Goal: Contribute content: Add original content to the website for others to see

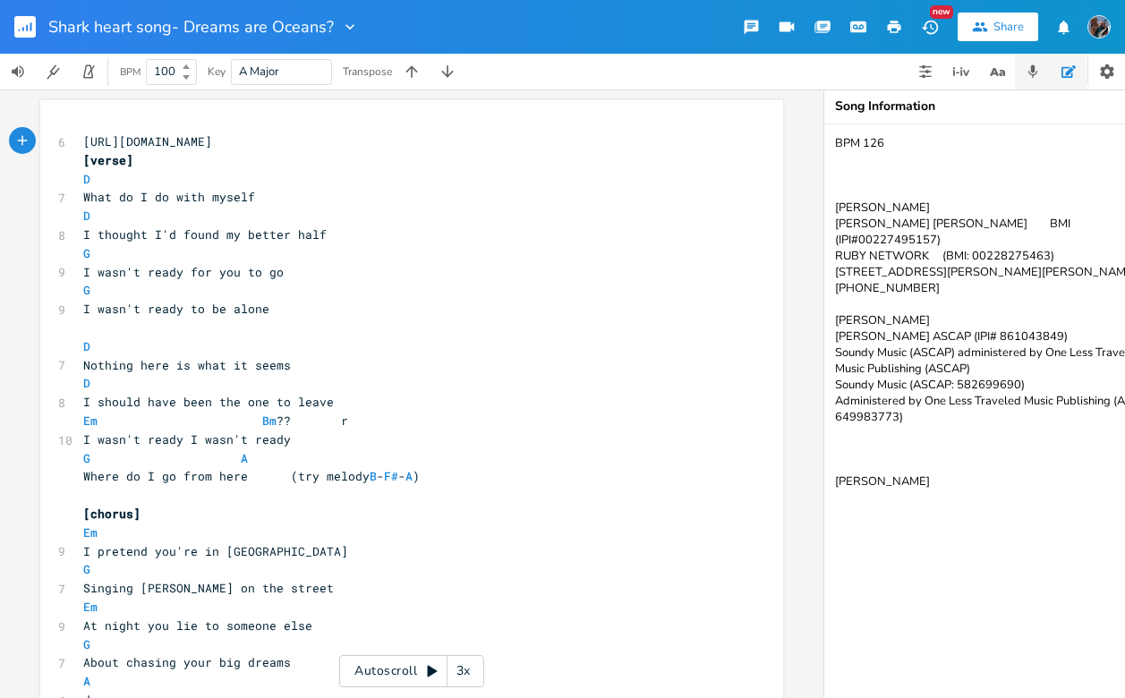
click at [1034, 73] on icon "button" at bounding box center [1034, 71] width 10 height 13
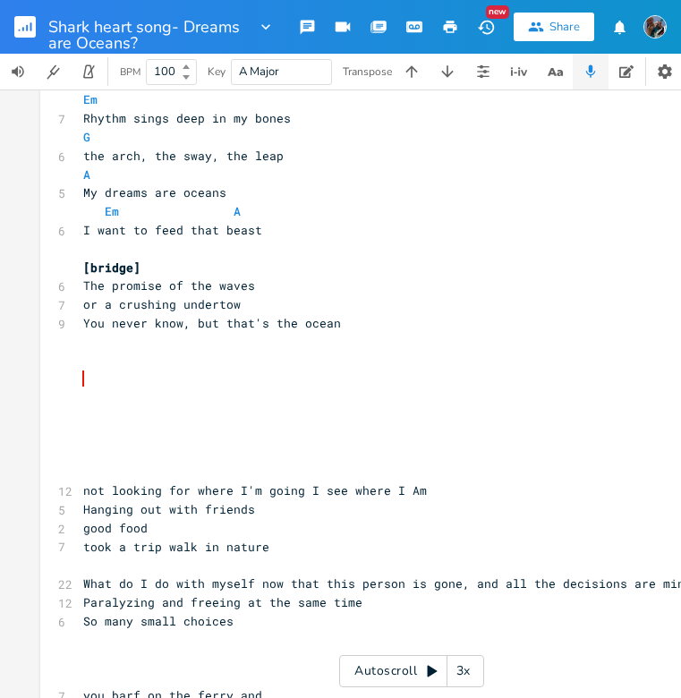
scroll to position [1110, 0]
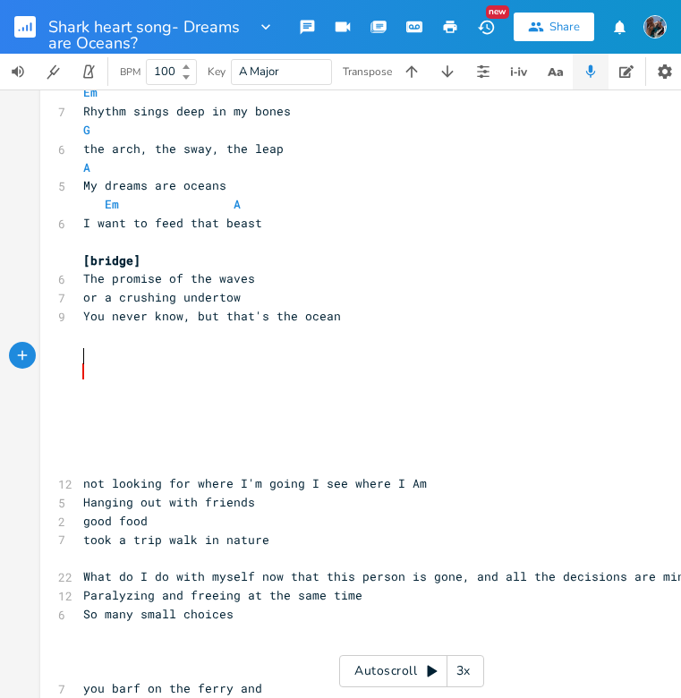
click at [80, 400] on pre "​" at bounding box center [403, 409] width 646 height 19
click at [80, 381] on pre "​" at bounding box center [403, 390] width 646 height 19
type textarea "unstoppable motion"
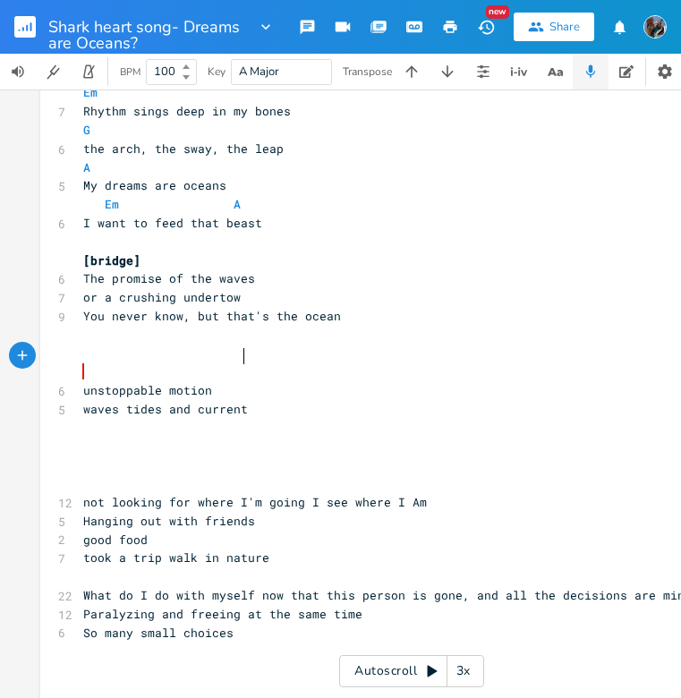
scroll to position [0, 115]
type textarea "waves tides and currents"
type textarea "s"
drag, startPoint x: 261, startPoint y: 362, endPoint x: 239, endPoint y: 360, distance: 22.4
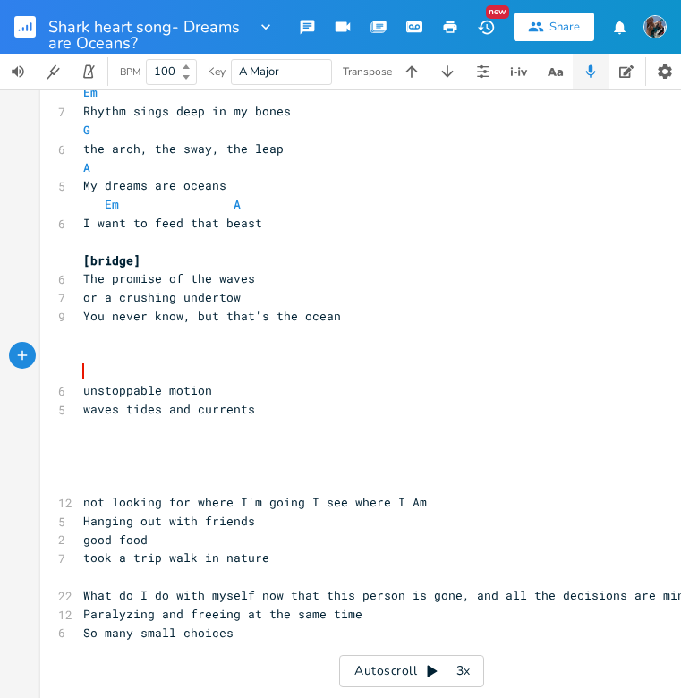
click at [240, 400] on pre "waves tides and currents" at bounding box center [403, 409] width 646 height 19
type textarea "currents"
drag, startPoint x: 247, startPoint y: 360, endPoint x: 192, endPoint y: 363, distance: 54.7
click at [192, 400] on pre "waves tides and currents" at bounding box center [403, 409] width 646 height 19
click at [69, 356] on div "x 6 [URL][DOMAIN_NAME] [verse] D 7 What do I do with myself D 8 I thought I'd f…" at bounding box center [411, 368] width 743 height 2757
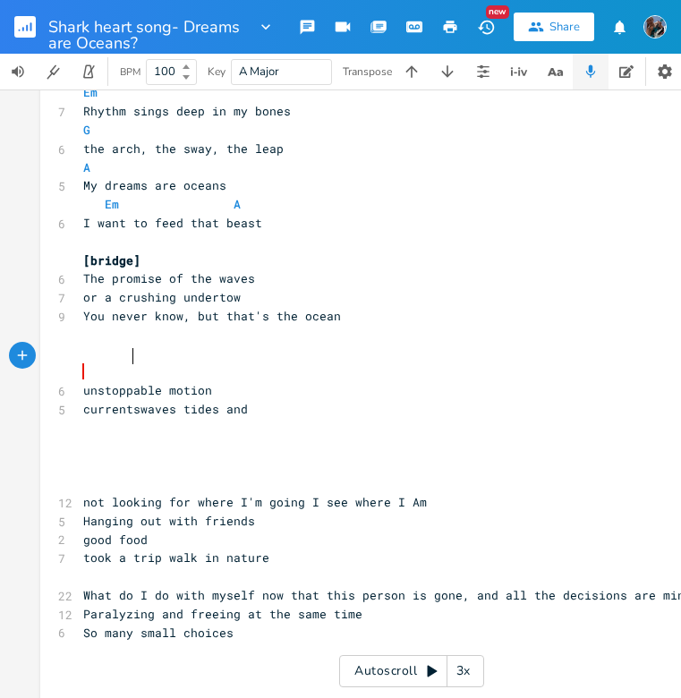
click at [126, 401] on span "currentswaves tides and" at bounding box center [165, 409] width 165 height 16
type textarea ","
click at [134, 401] on span "currentswaves tides and" at bounding box center [165, 409] width 165 height 16
type textarea ","
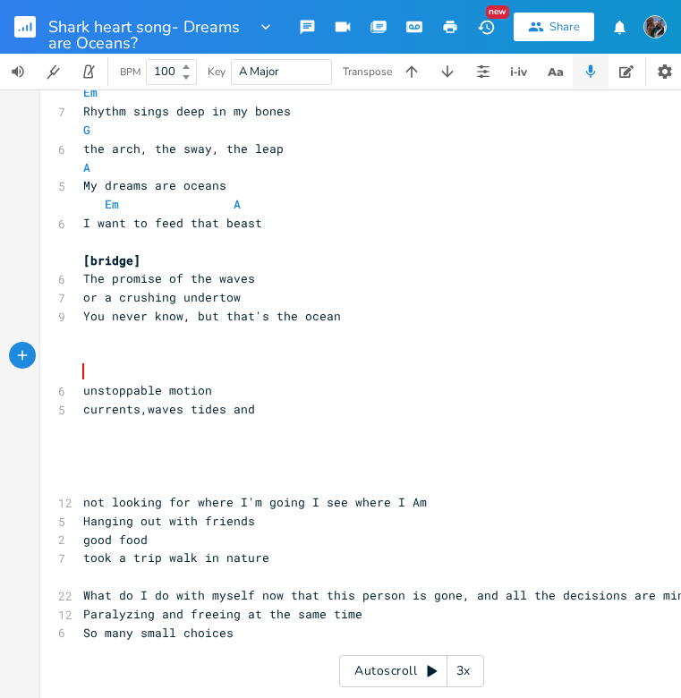
scroll to position [0, 5]
type textarea "and"
drag, startPoint x: 254, startPoint y: 356, endPoint x: 223, endPoint y: 357, distance: 31.3
click at [223, 401] on span "currents, waves tides and" at bounding box center [172, 409] width 179 height 16
click at [188, 401] on span "currents, waves tides" at bounding box center [158, 409] width 150 height 16
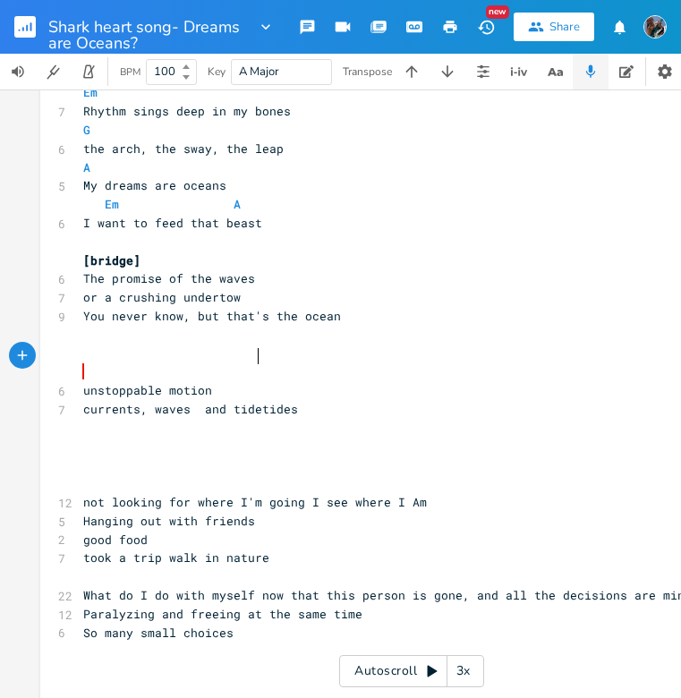
type textarea "and tides"
click at [300, 401] on span "currents, waves and tidestides" at bounding box center [194, 409] width 222 height 16
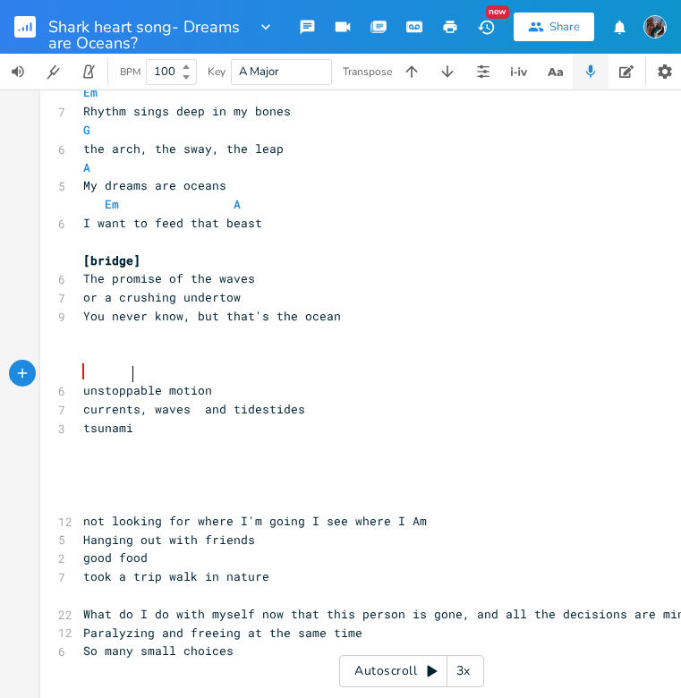
scroll to position [0, 38]
type textarea "tsunami"
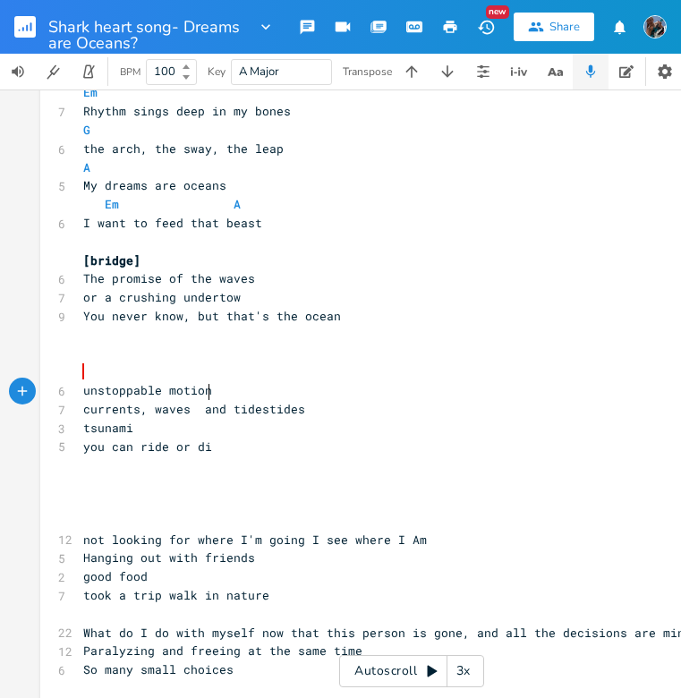
type textarea "you can ride or die"
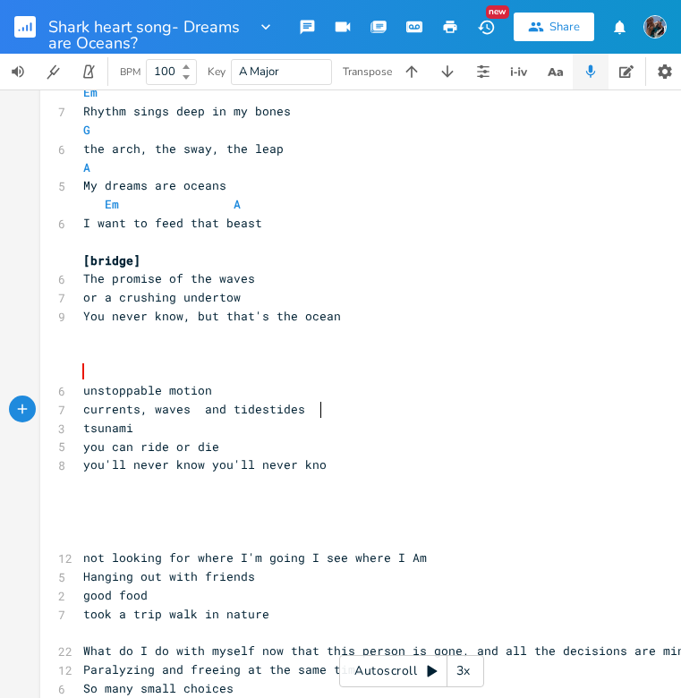
type textarea "you'll never know you'll never know"
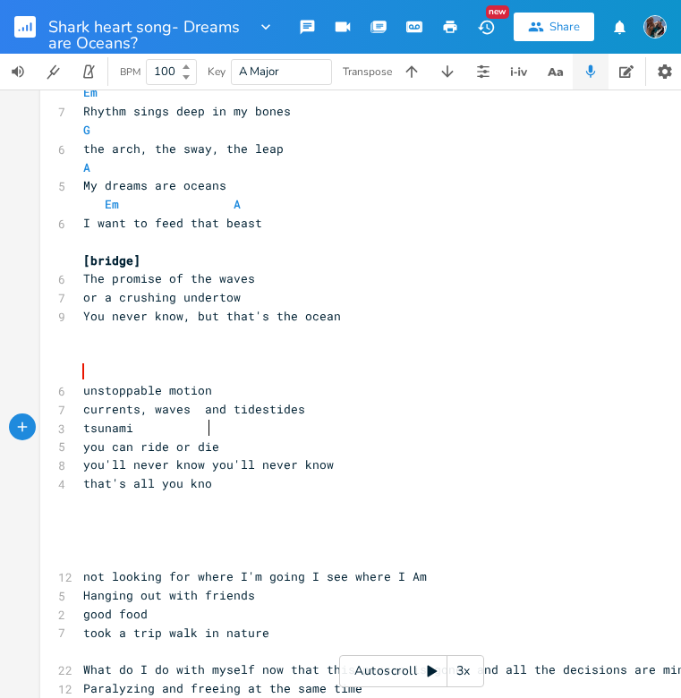
type textarea "that's all you know"
click at [196, 457] on span "you'll never know you'll never know" at bounding box center [208, 465] width 251 height 16
type textarea ","
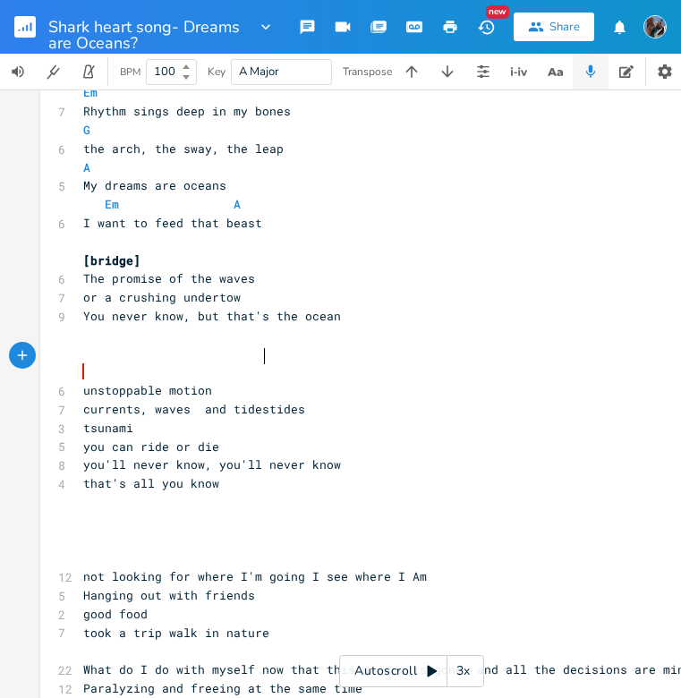
click at [260, 401] on span "currents, waves and tidestides" at bounding box center [194, 409] width 222 height 16
click at [295, 401] on span "currents, waves and tidestides" at bounding box center [194, 409] width 222 height 16
click at [207, 381] on pre "unstoppable motion" at bounding box center [403, 390] width 646 height 19
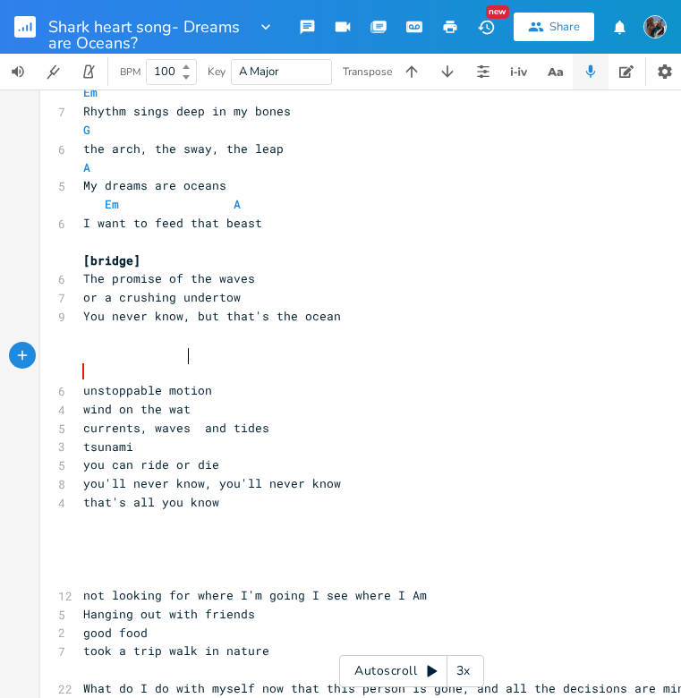
type textarea "wind on the water"
click at [130, 439] on span "tsunami" at bounding box center [108, 447] width 50 height 16
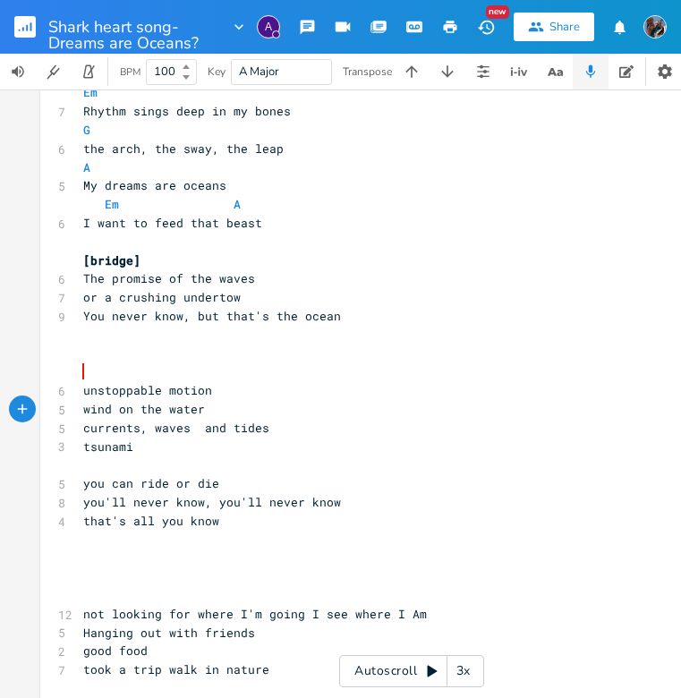
type textarea "s"
type textarea "St Elmo's fire"
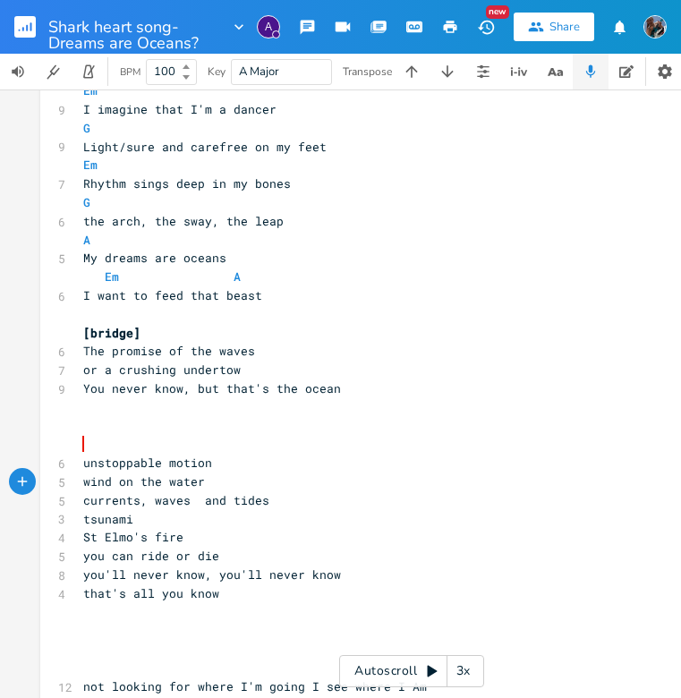
scroll to position [1028, 0]
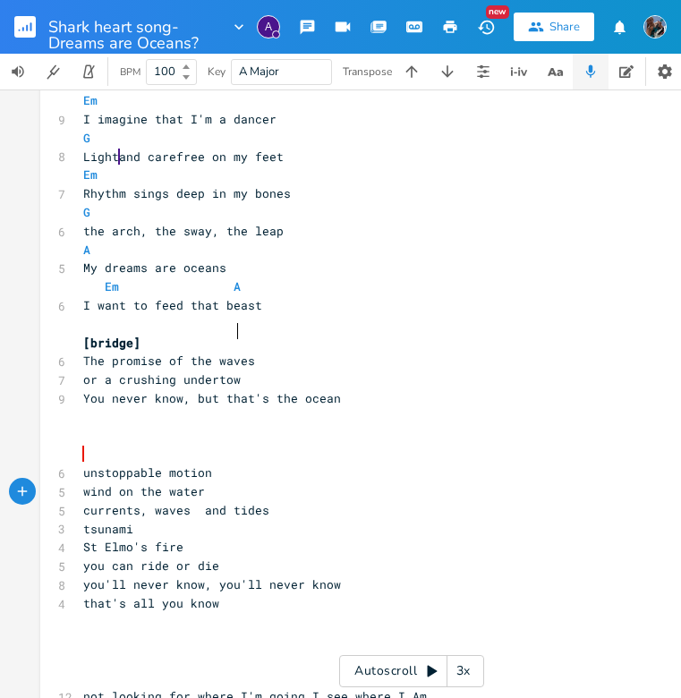
click at [237, 371] on pre "or a crushing undertow" at bounding box center [403, 380] width 646 height 19
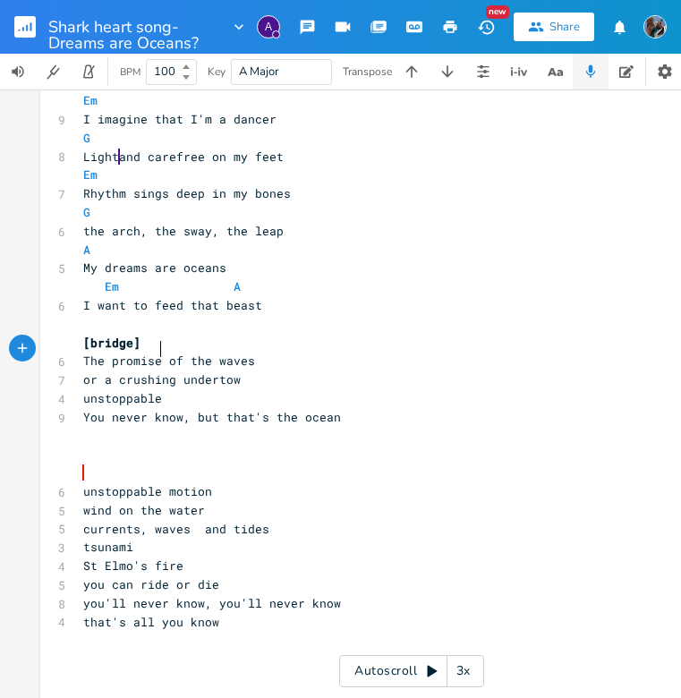
scroll to position [0, 63]
type textarea "unstoppable motion"
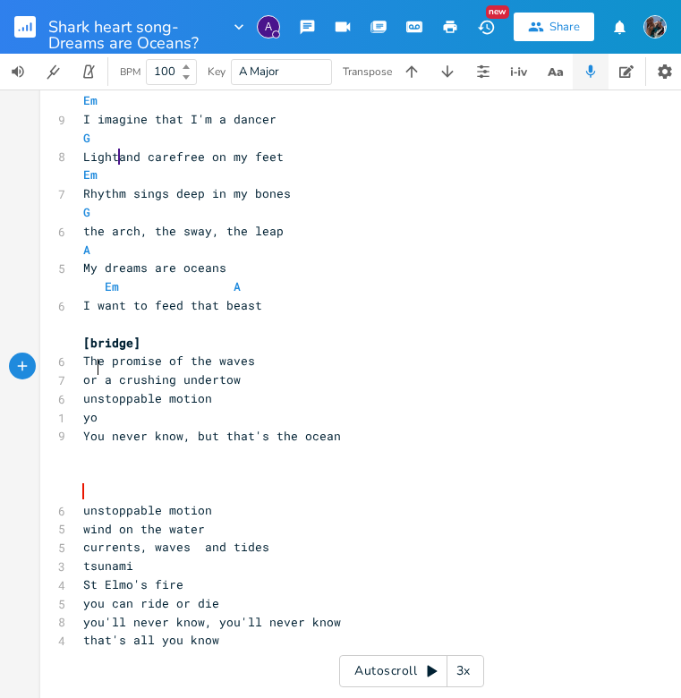
scroll to position [0, 18]
type textarea "you'll never know that's all you know"
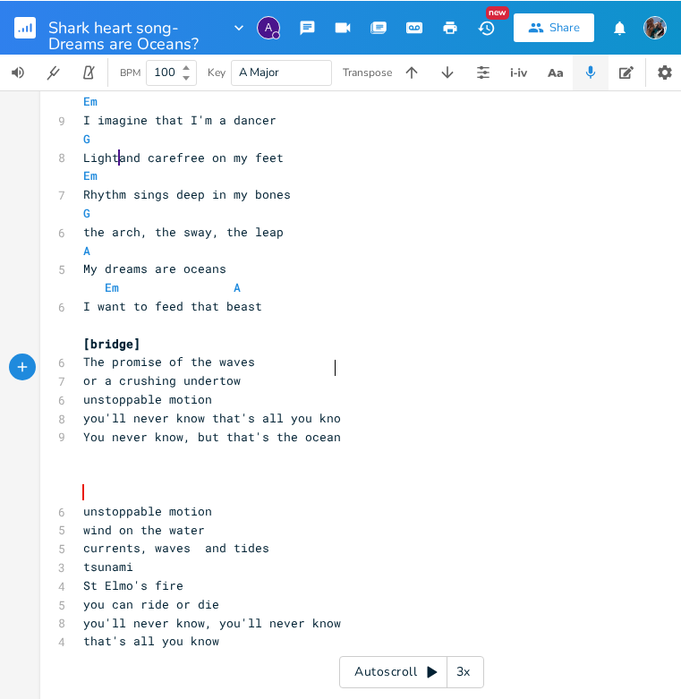
scroll to position [0, 178]
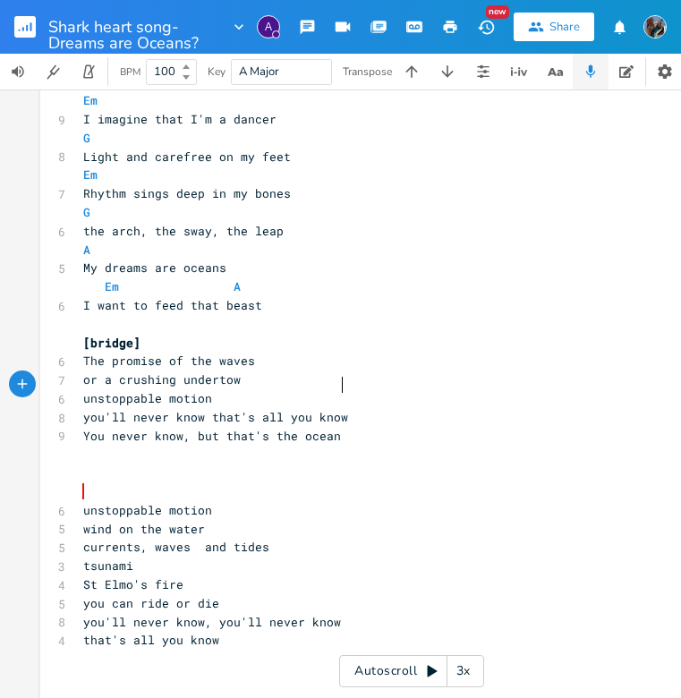
click at [346, 427] on pre "You never know, but that's the ocean" at bounding box center [403, 436] width 646 height 19
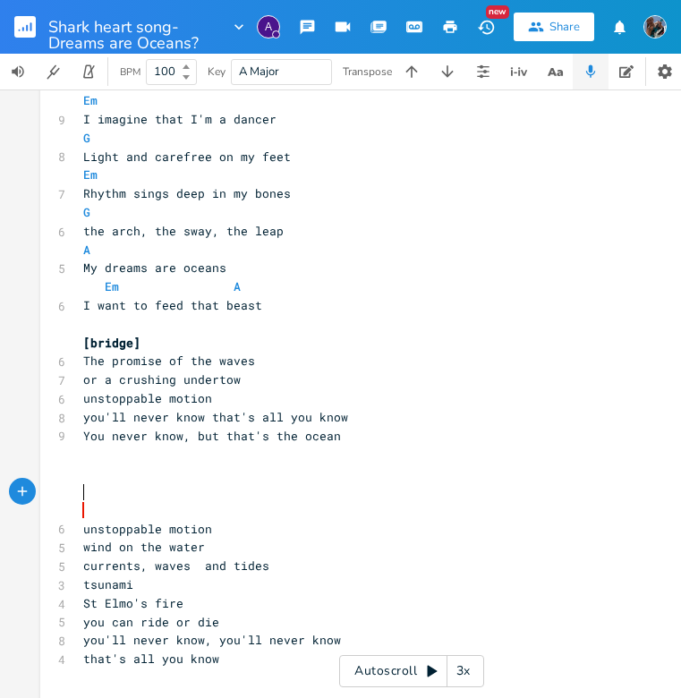
click at [83, 539] on span "wind on the water" at bounding box center [144, 547] width 122 height 16
